Goal: Communication & Community: Answer question/provide support

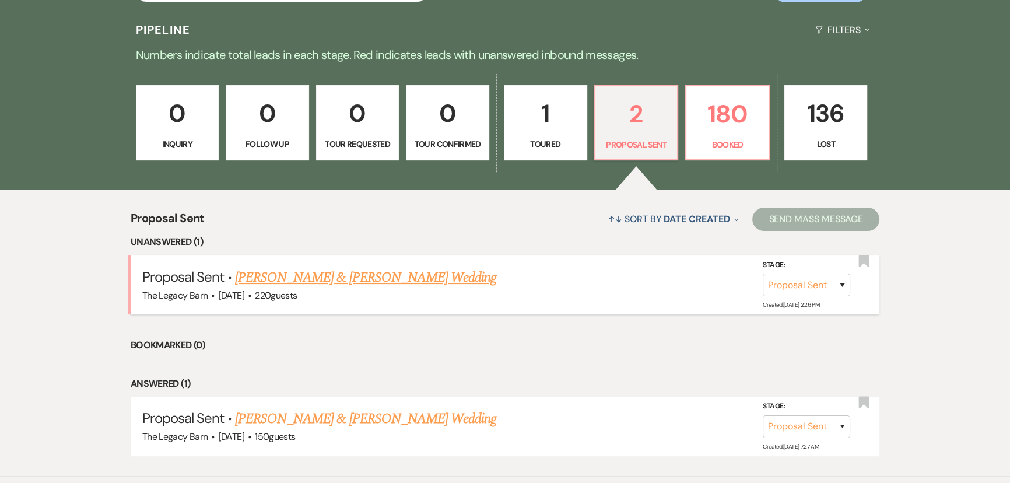
click at [293, 272] on link "Samantha Lackowski & Jasen Sappington's Wedding" at bounding box center [365, 277] width 261 height 21
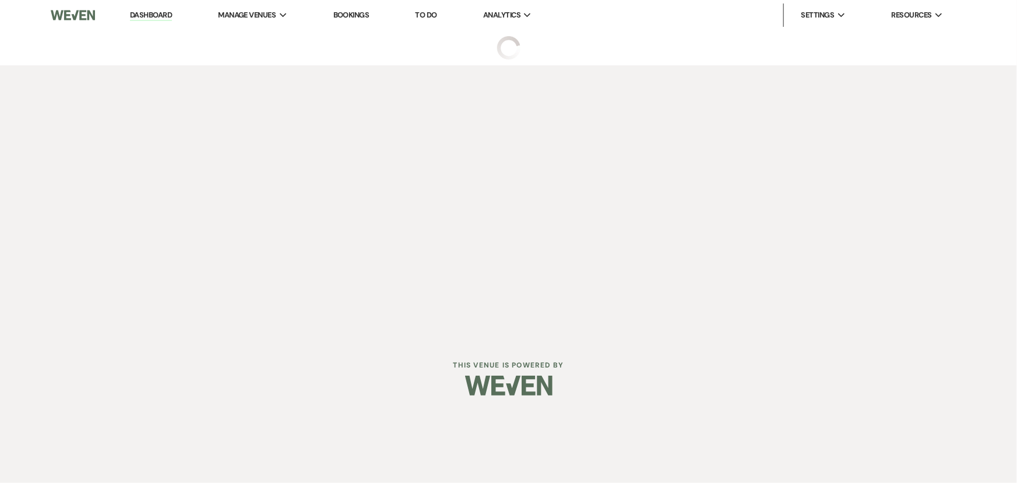
select select "6"
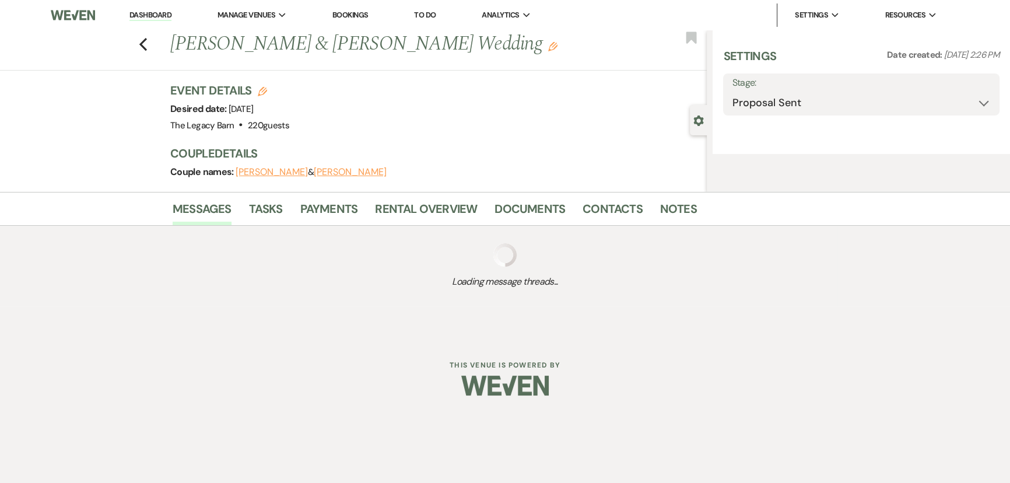
select select "17"
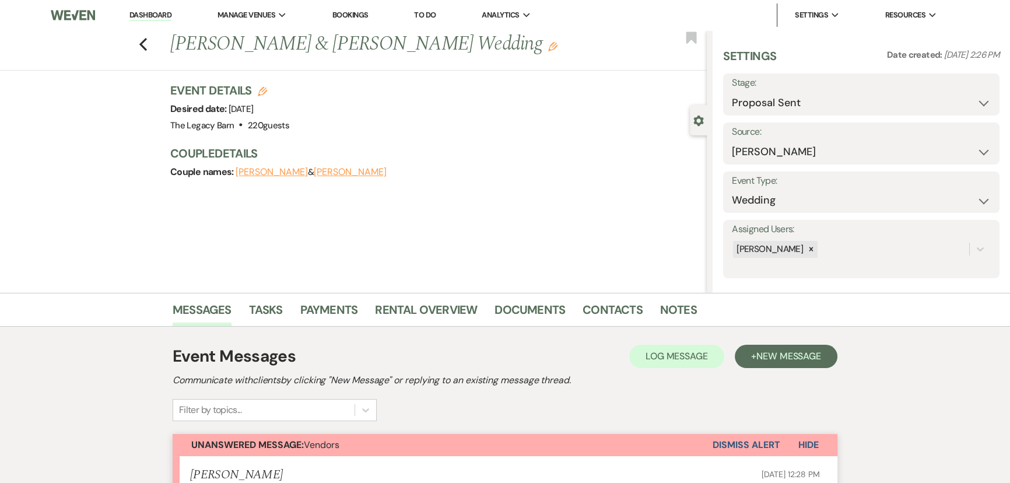
scroll to position [231, 0]
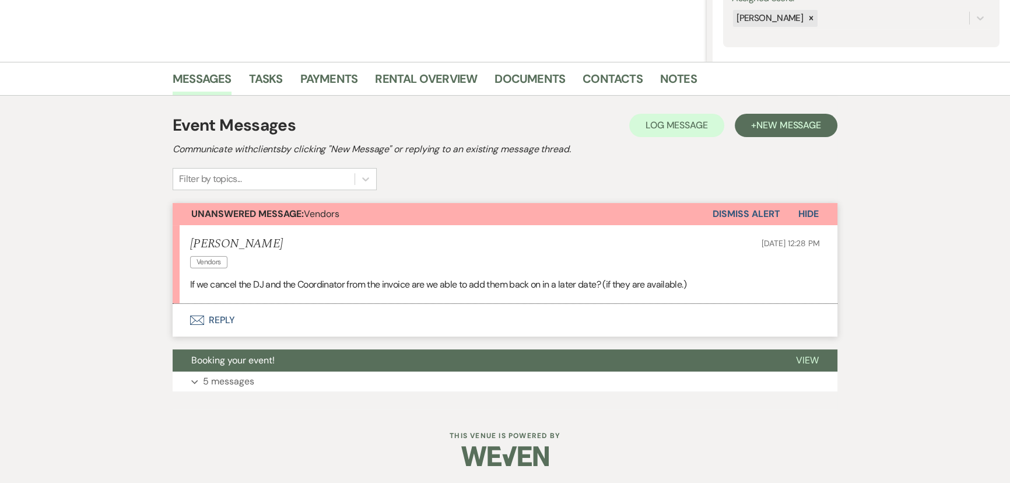
click at [214, 318] on button "Envelope Reply" at bounding box center [505, 320] width 664 height 33
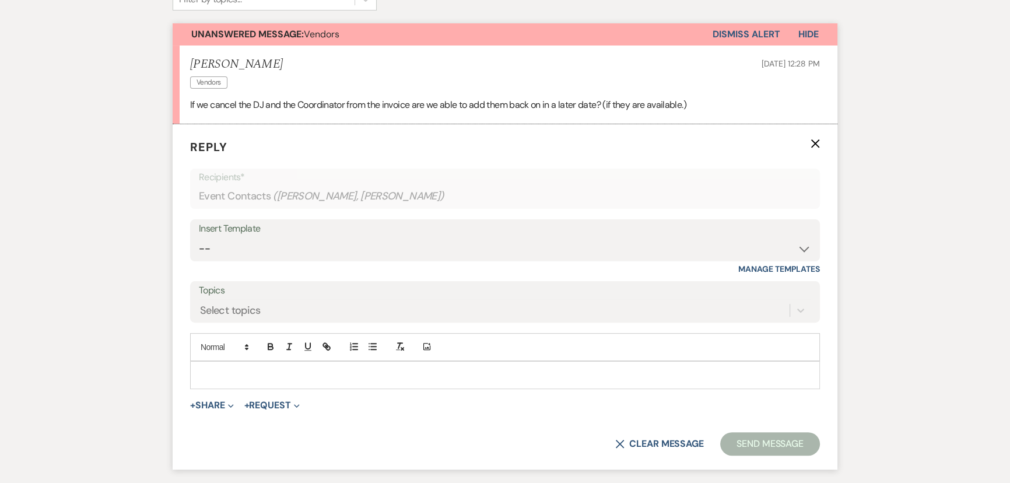
scroll to position [413, 0]
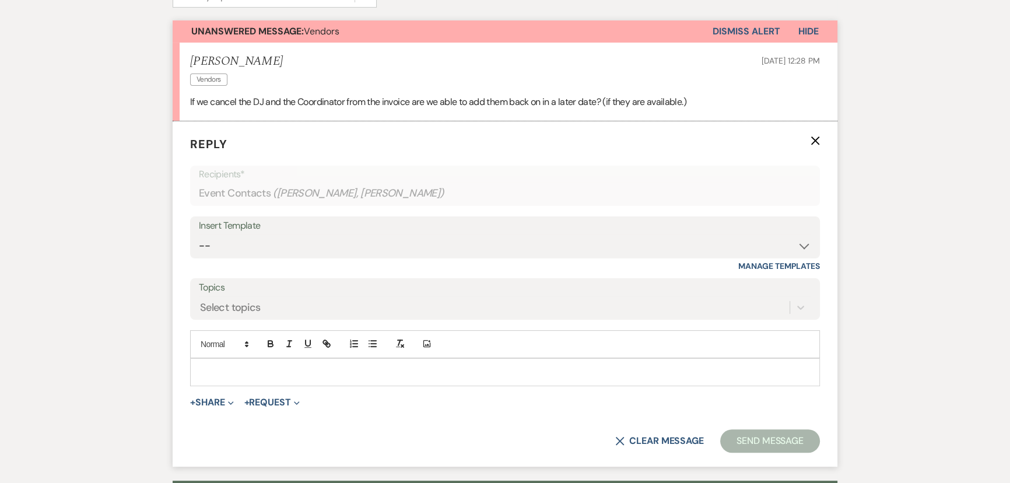
click at [206, 365] on p at bounding box center [504, 371] width 611 height 13
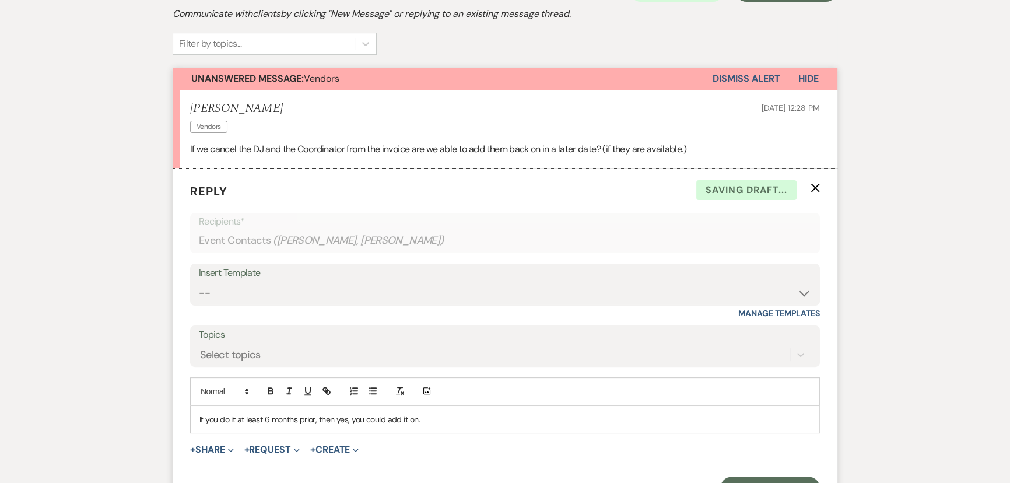
scroll to position [424, 0]
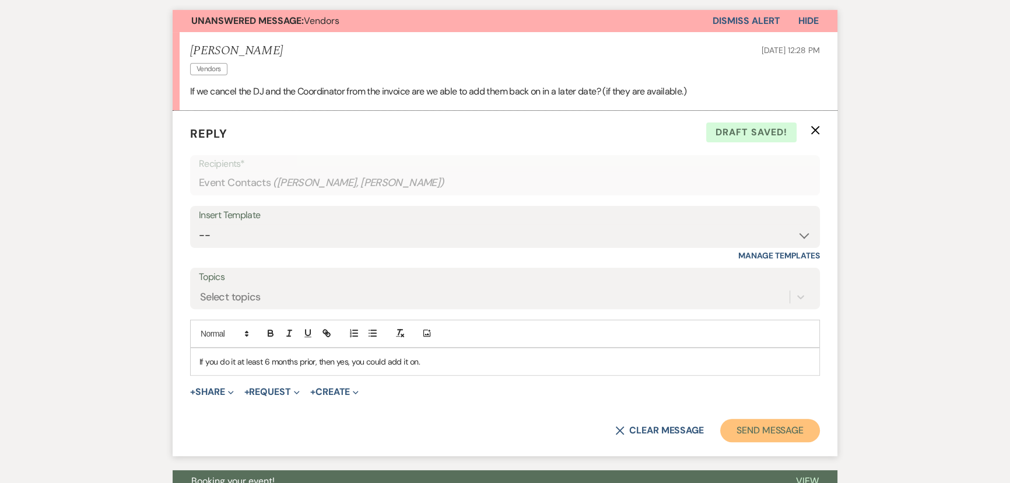
click at [772, 420] on button "Send Message" at bounding box center [770, 429] width 100 height 23
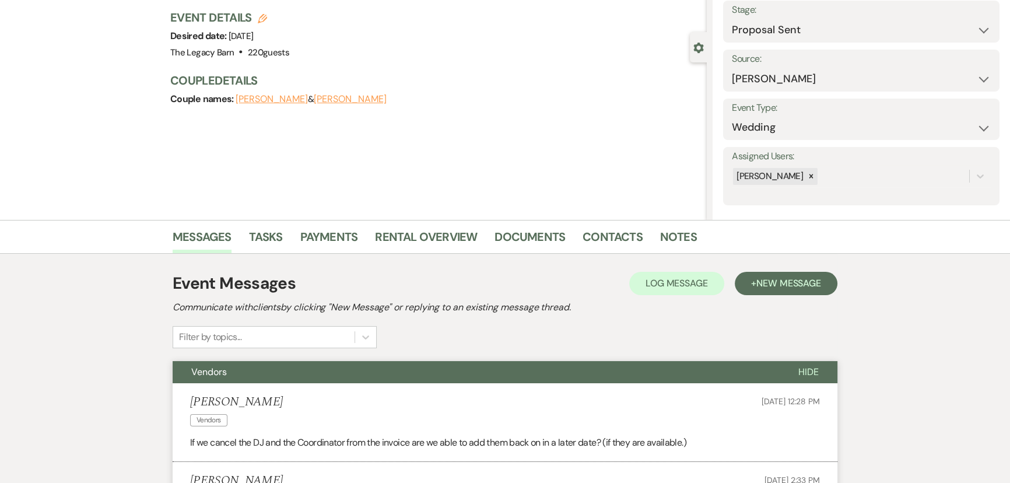
scroll to position [0, 0]
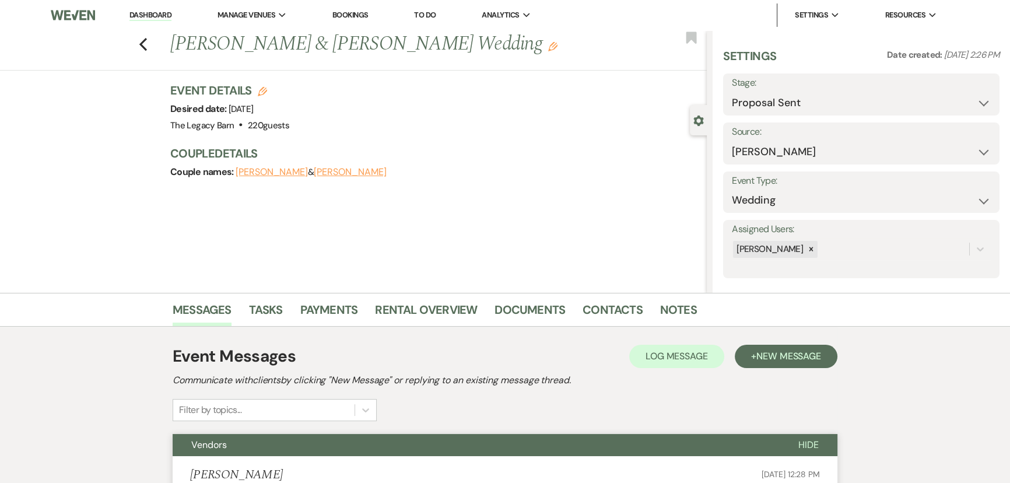
click at [138, 14] on link "Dashboard" at bounding box center [150, 15] width 42 height 11
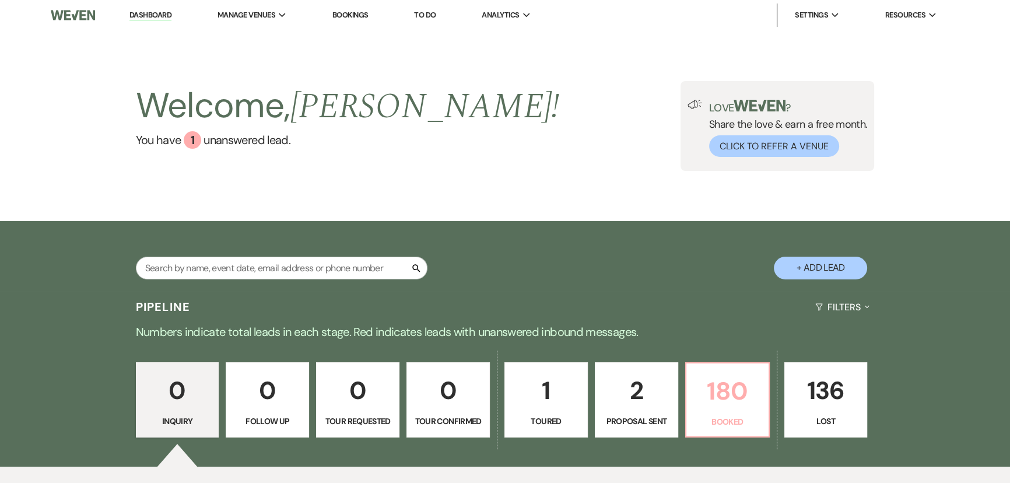
click at [734, 402] on p "180" at bounding box center [727, 390] width 68 height 39
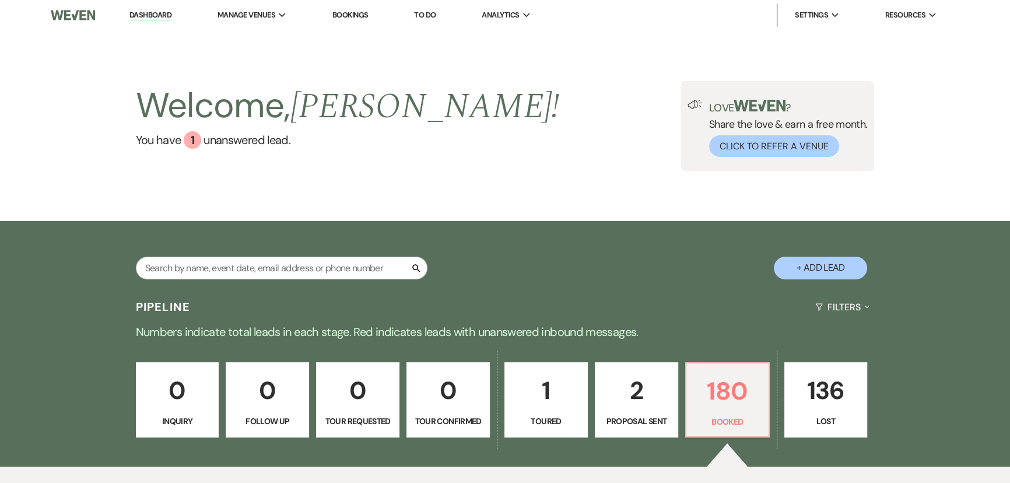
scroll to position [128, 0]
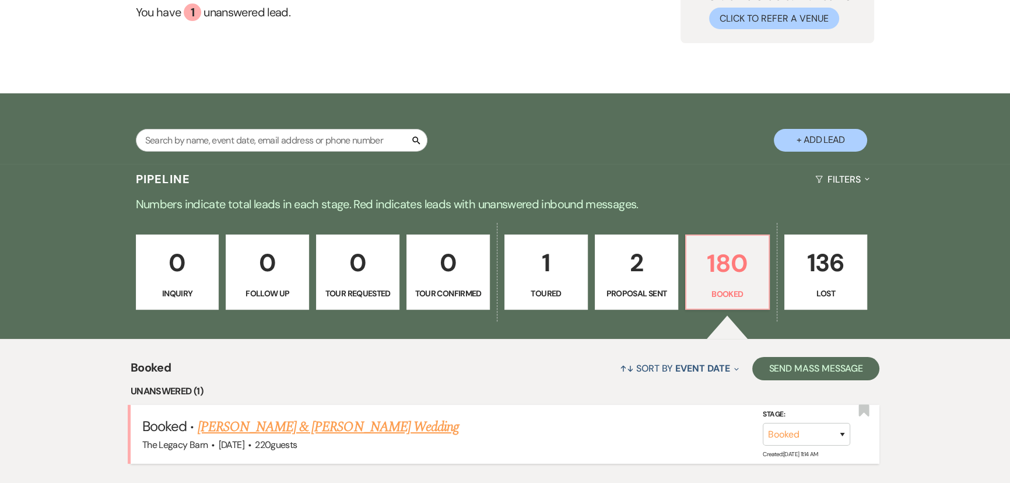
click at [371, 428] on link "[PERSON_NAME] & [PERSON_NAME] Wedding" at bounding box center [328, 426] width 261 height 21
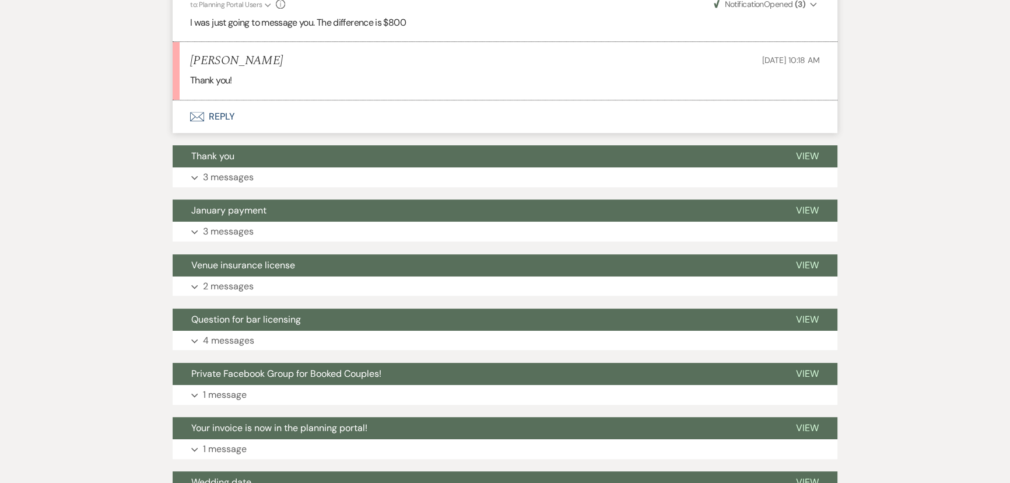
scroll to position [371, 0]
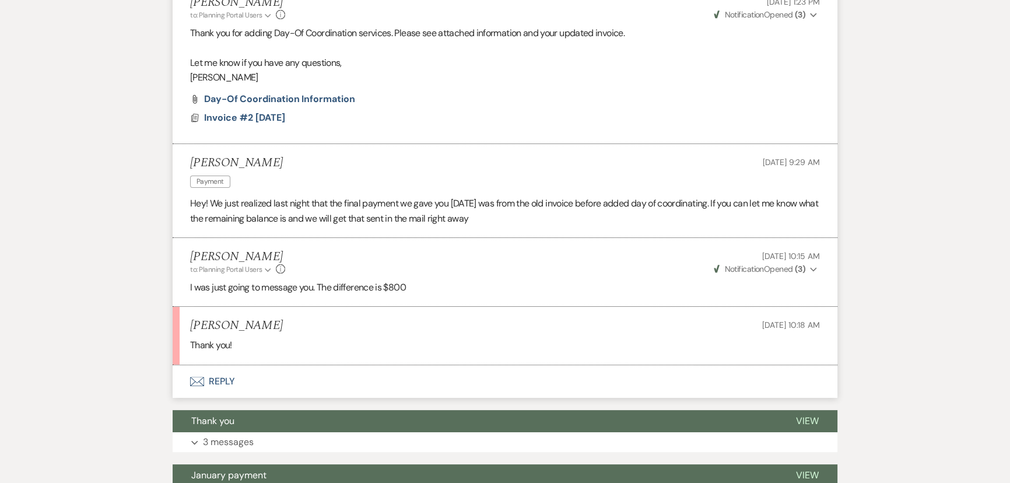
click at [209, 381] on button "Envelope Reply" at bounding box center [505, 381] width 664 height 33
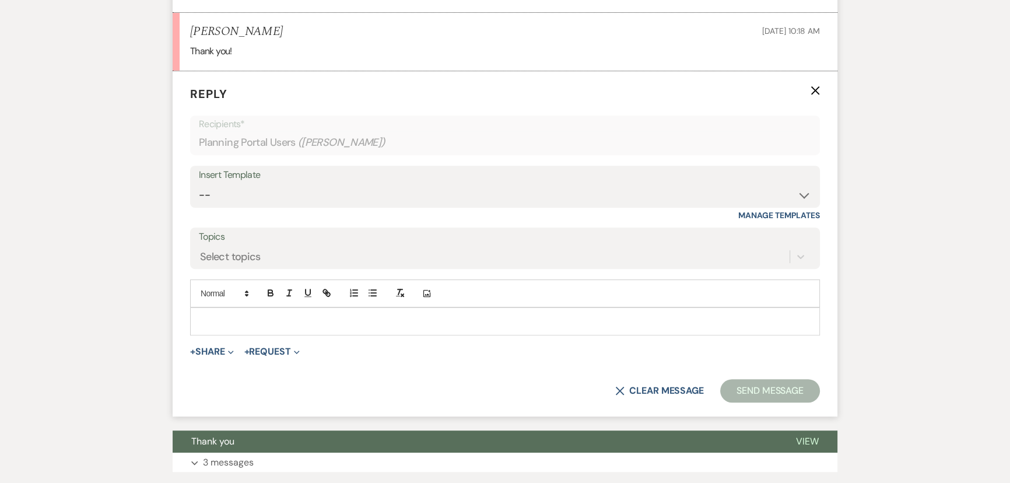
scroll to position [666, 0]
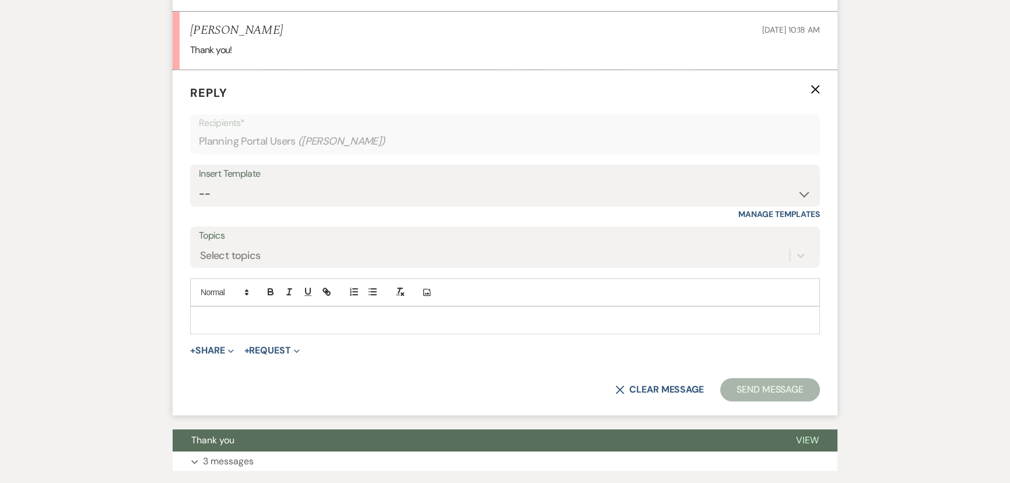
click at [205, 326] on div at bounding box center [505, 320] width 628 height 27
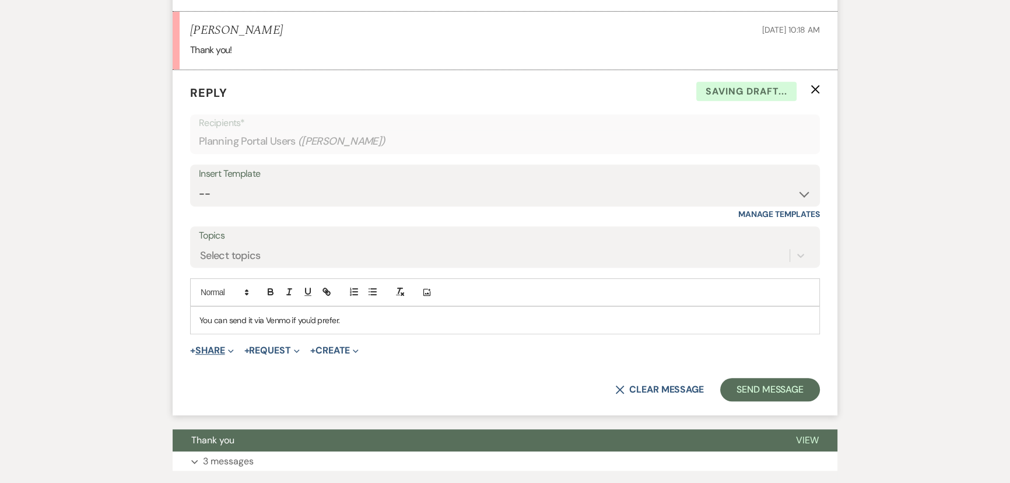
click at [210, 351] on button "+ Share Expand" at bounding box center [212, 350] width 44 height 9
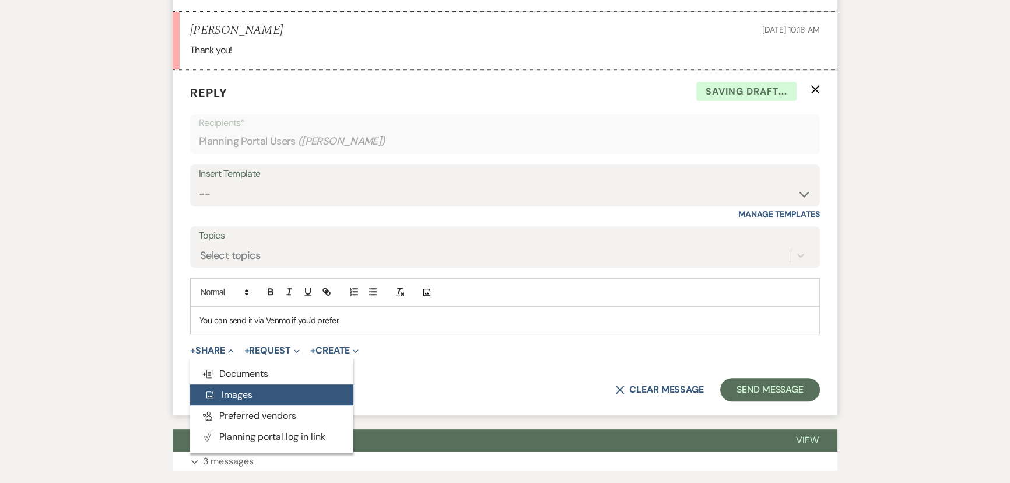
click at [220, 393] on span "Add Photo Images" at bounding box center [228, 394] width 48 height 12
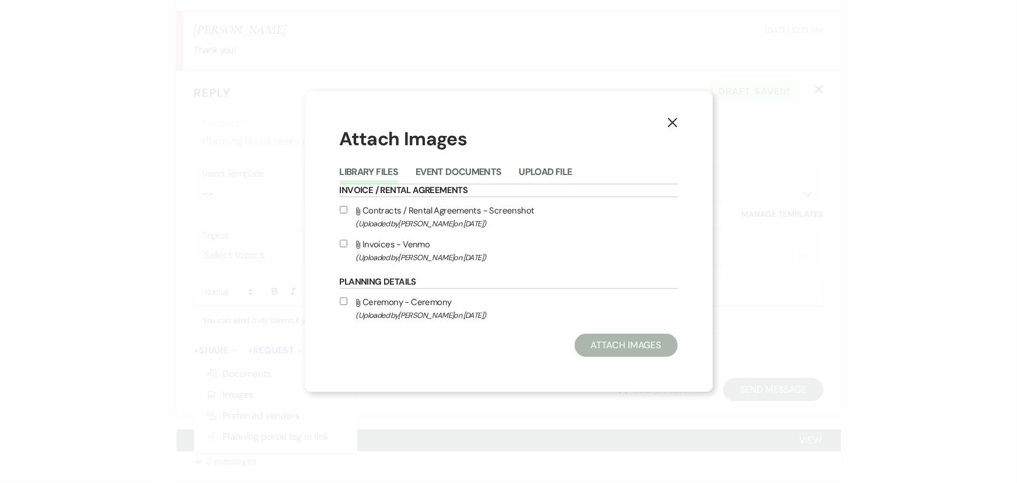
click at [343, 245] on input "Attach File Invoices - Venmo (Uploaded by Gina Green on Jan 8th, 2025 )" at bounding box center [344, 244] width 8 height 8
checkbox input "true"
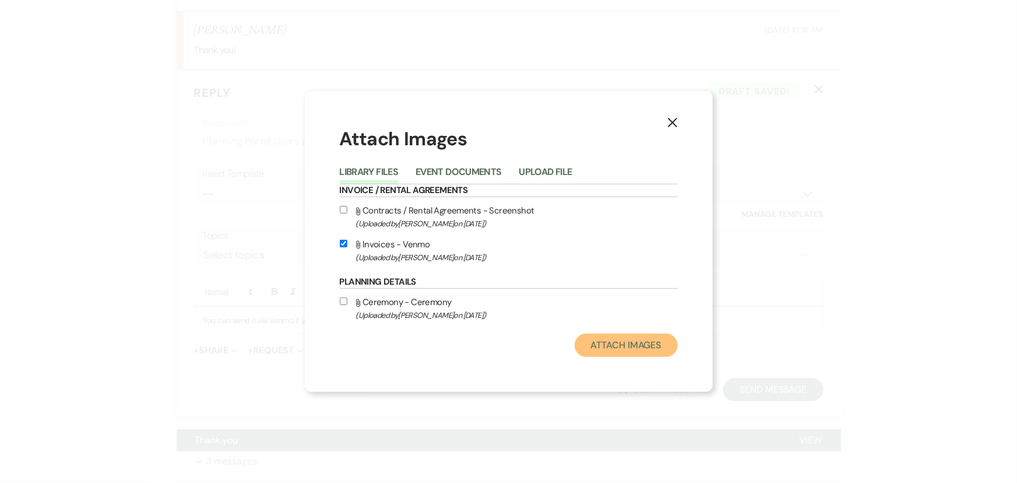
click at [590, 343] on button "Attach Images" at bounding box center [626, 344] width 103 height 23
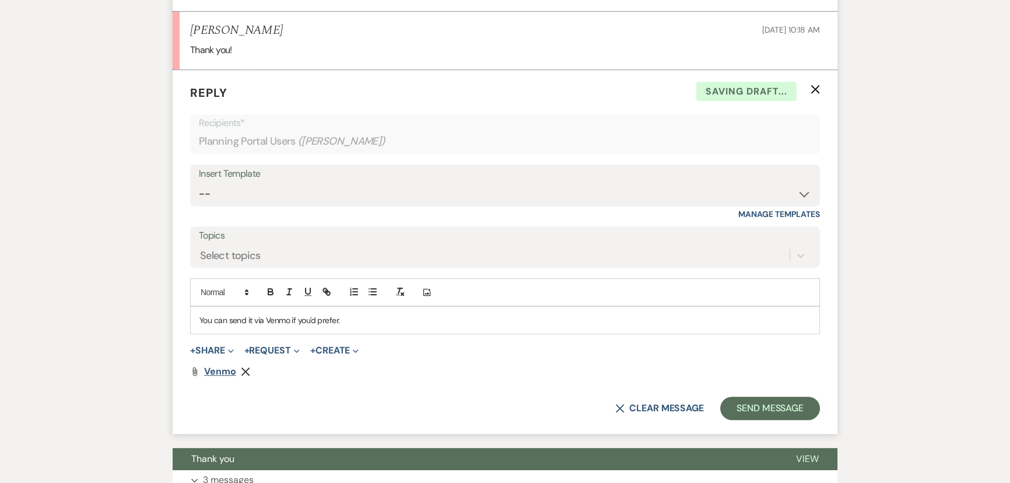
click at [223, 369] on span "Venmo" at bounding box center [220, 371] width 32 height 12
click at [775, 401] on button "Send Message" at bounding box center [770, 407] width 100 height 23
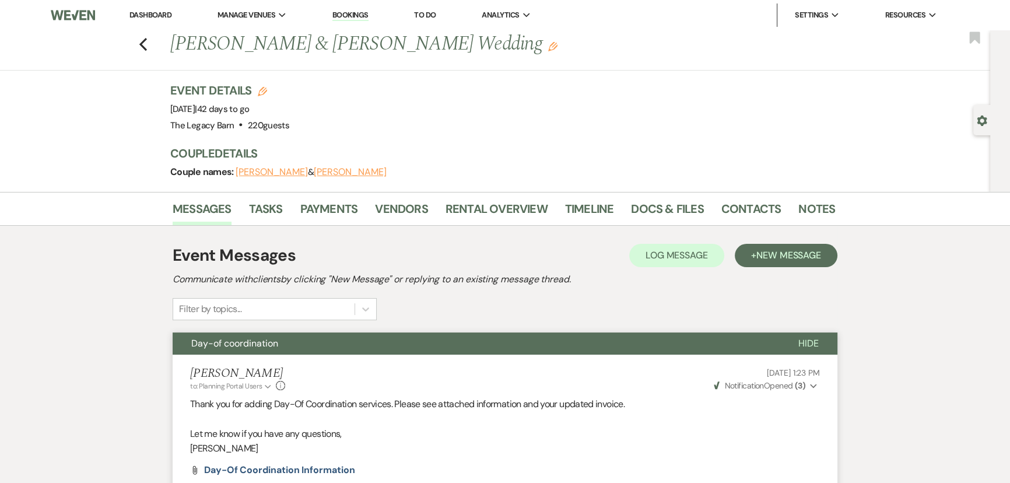
scroll to position [52, 0]
